Goal: Task Accomplishment & Management: Manage account settings

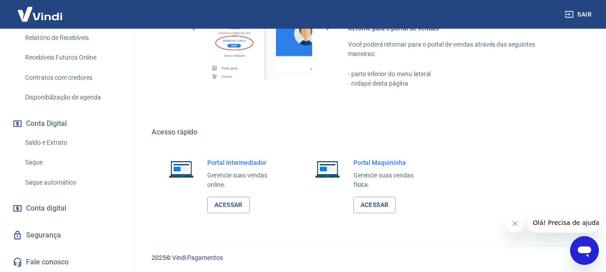
scroll to position [544, 0]
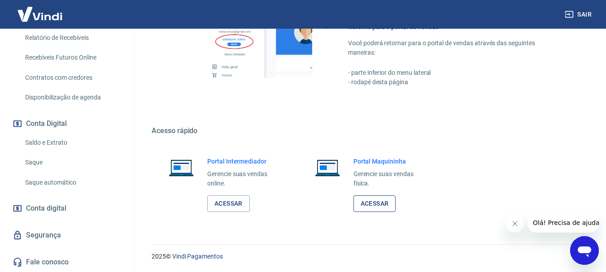
click at [369, 204] on link "Acessar" at bounding box center [374, 204] width 43 height 17
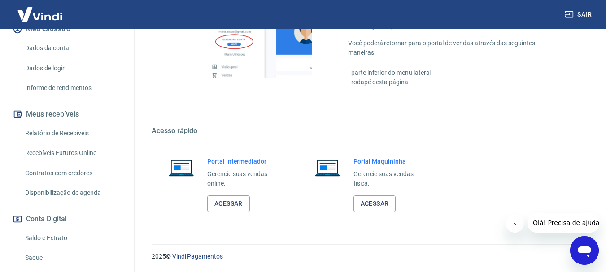
scroll to position [126, 0]
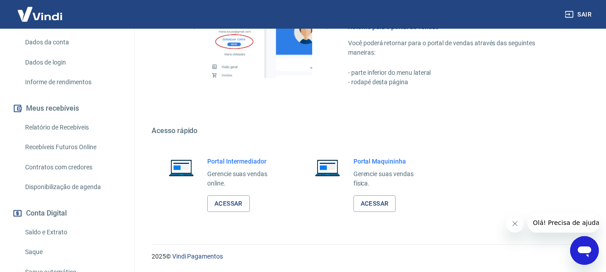
drag, startPoint x: 33, startPoint y: 233, endPoint x: 42, endPoint y: 224, distance: 12.7
click at [33, 233] on link "Saldo e Extrato" at bounding box center [73, 232] width 102 height 18
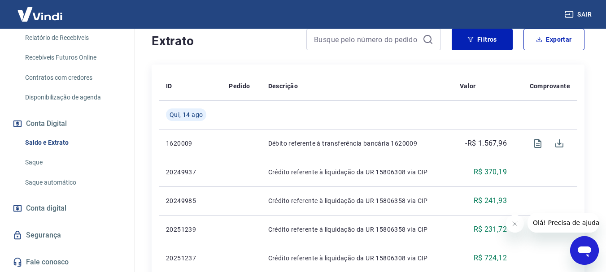
scroll to position [179, 0]
click at [48, 210] on span "Conta digital" at bounding box center [46, 208] width 40 height 13
